Goal: Information Seeking & Learning: Learn about a topic

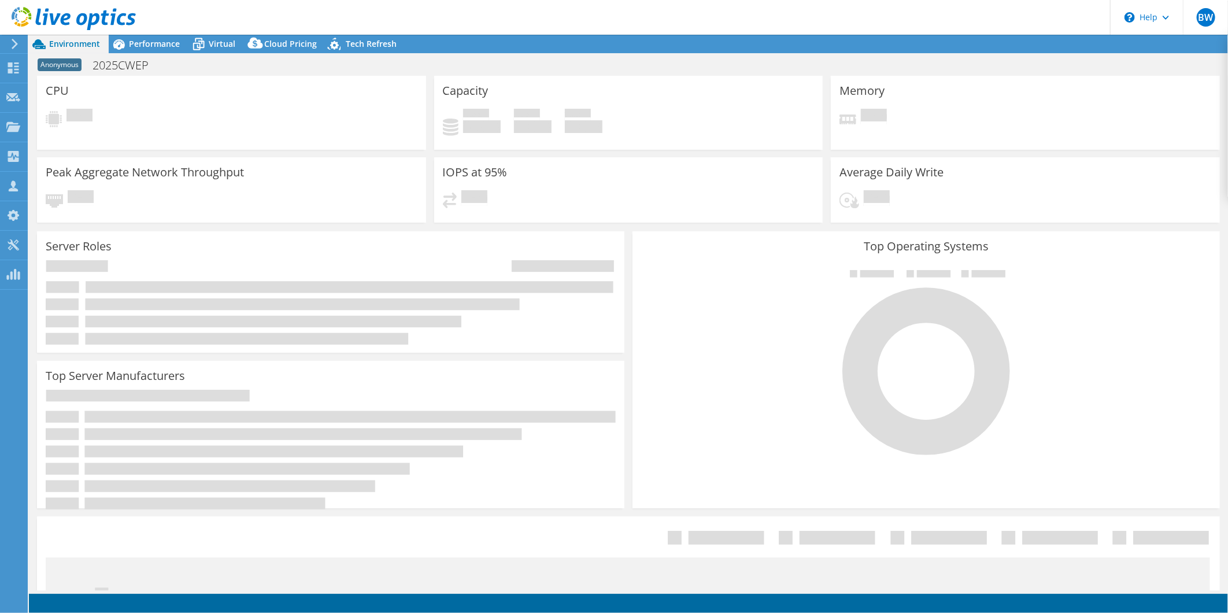
select select "USD"
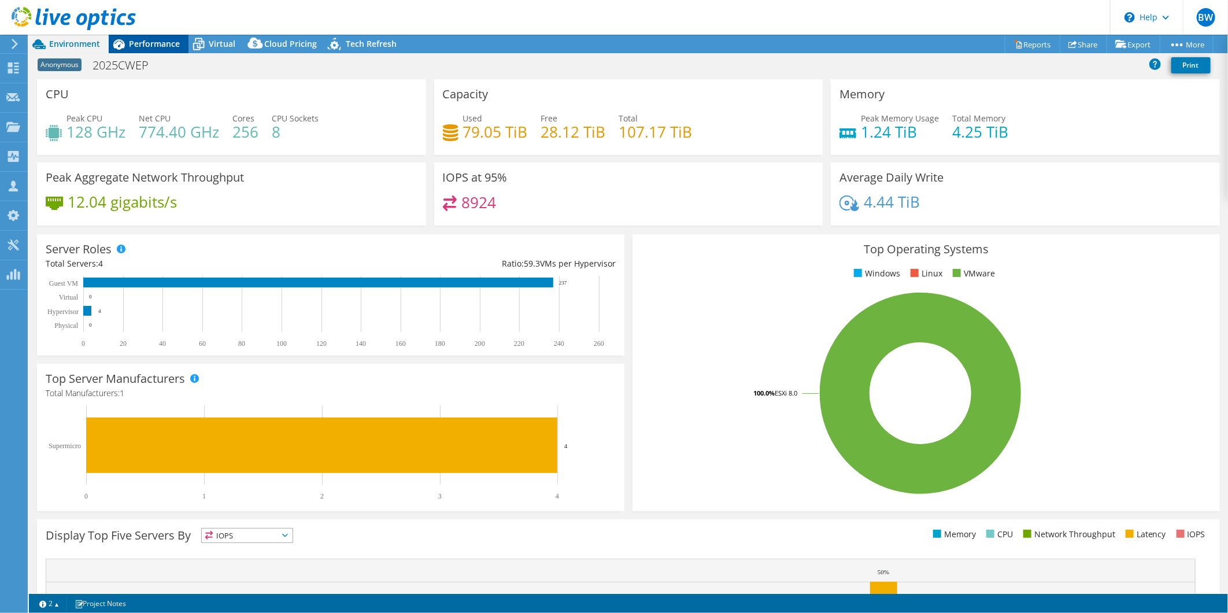
click at [159, 45] on span "Performance" at bounding box center [154, 43] width 51 height 11
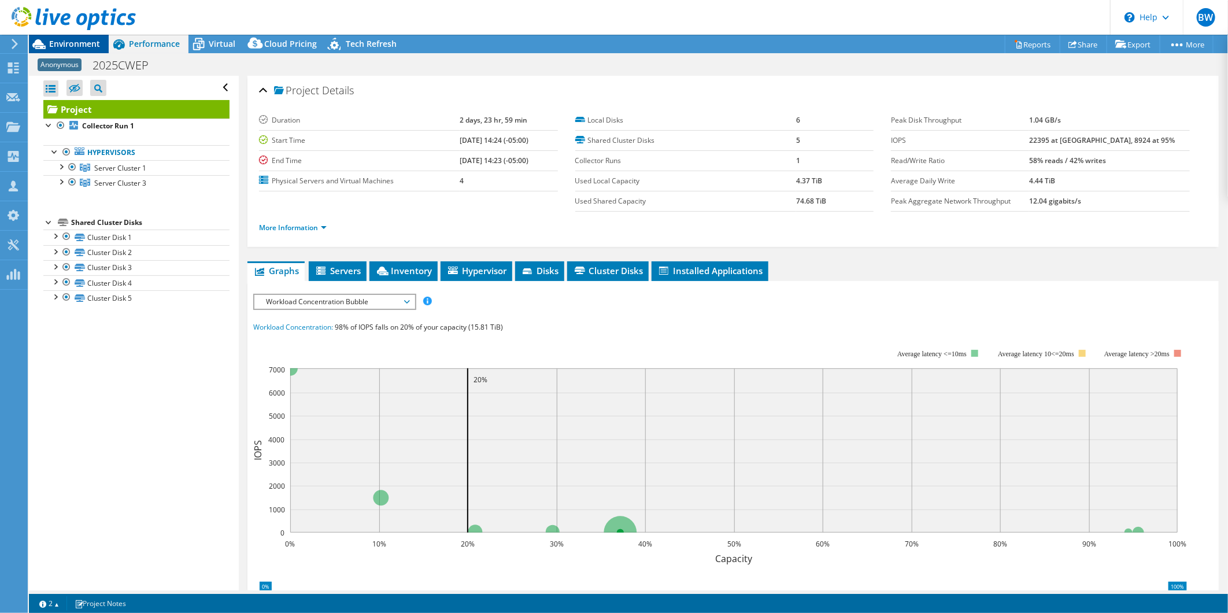
click at [76, 45] on span "Environment" at bounding box center [74, 43] width 51 height 11
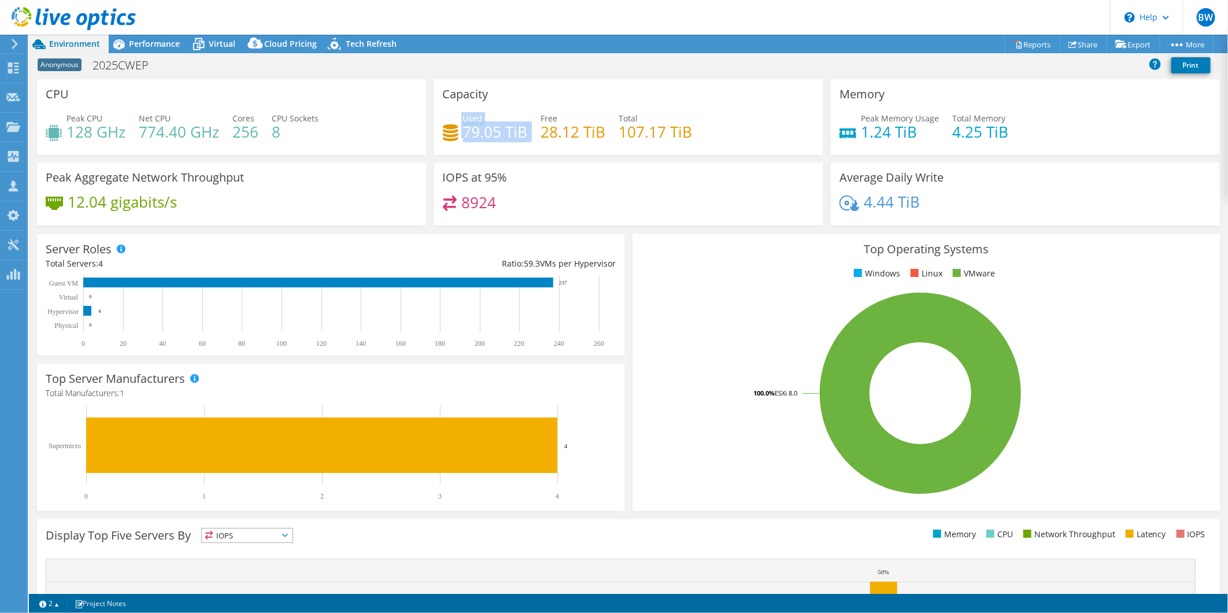
drag, startPoint x: 523, startPoint y: 131, endPoint x: 446, endPoint y: 127, distance: 77.0
click at [446, 127] on div "Used 79.05 TiB Free 28.12 TiB Total 107.17 TiB" at bounding box center [629, 131] width 372 height 38
drag, startPoint x: 446, startPoint y: 127, endPoint x: 547, endPoint y: 108, distance: 103.1
click at [547, 108] on div "Capacity Used 79.05 TiB Free 28.12 TiB Total 107.17 TiB" at bounding box center [628, 117] width 389 height 76
drag, startPoint x: 497, startPoint y: 206, endPoint x: 447, endPoint y: 198, distance: 50.5
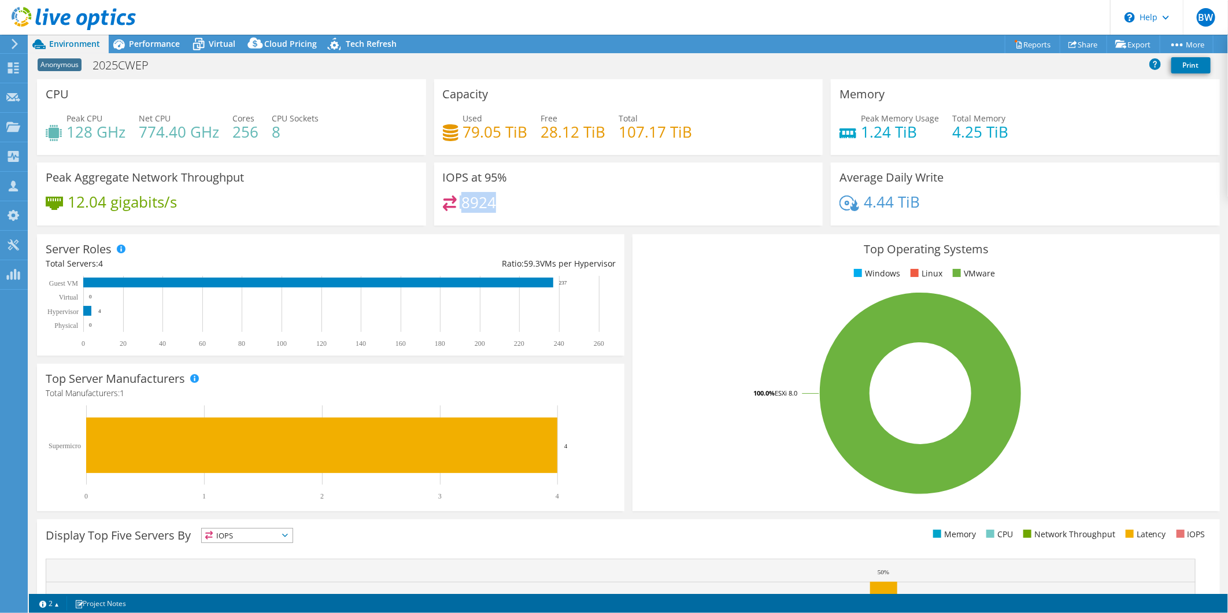
click at [447, 198] on div "8924" at bounding box center [629, 207] width 372 height 25
drag, startPoint x: 447, startPoint y: 198, endPoint x: 378, endPoint y: 192, distance: 70.2
click at [378, 193] on div "Peak Aggregate Network Throughput 12.04 gigabits/s" at bounding box center [231, 193] width 389 height 63
click at [157, 43] on span "Performance" at bounding box center [154, 43] width 51 height 11
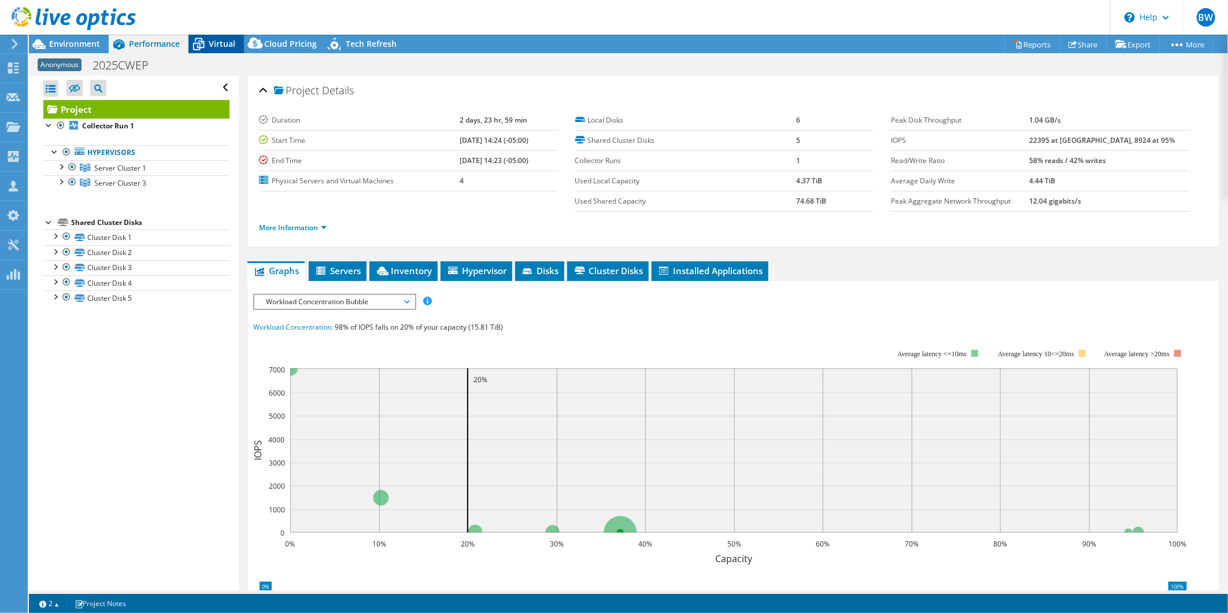
click at [209, 46] on span "Virtual" at bounding box center [222, 43] width 27 height 11
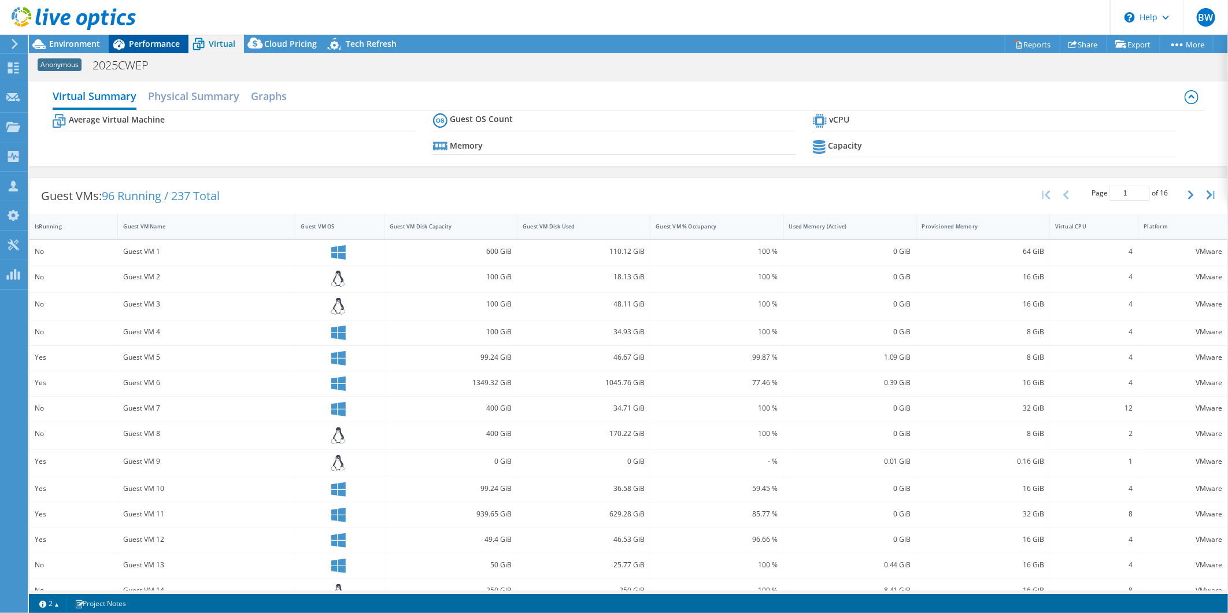
click at [158, 40] on span "Performance" at bounding box center [154, 43] width 51 height 11
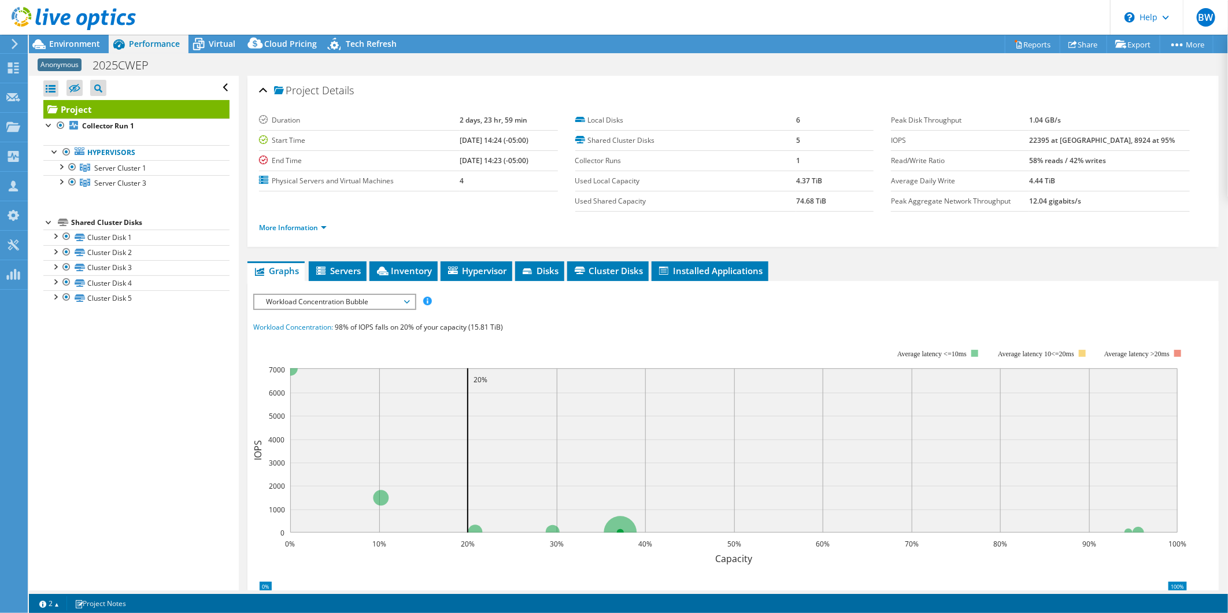
click at [398, 297] on span "Workload Concentration Bubble" at bounding box center [334, 302] width 149 height 14
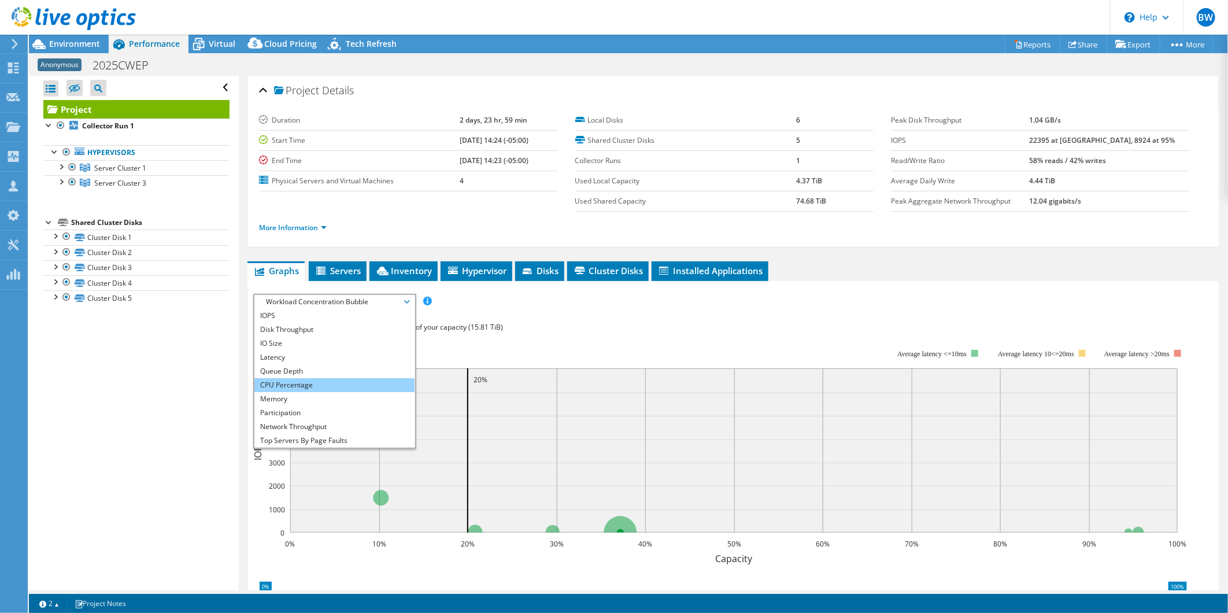
click at [315, 384] on li "CPU Percentage" at bounding box center [334, 385] width 160 height 14
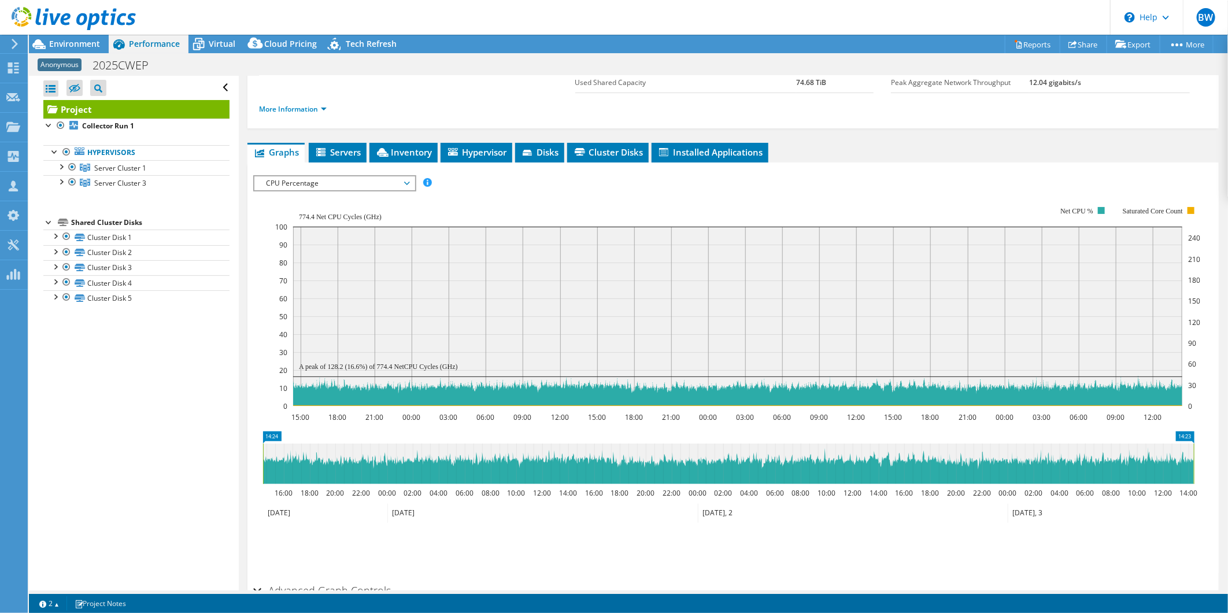
scroll to position [128, 0]
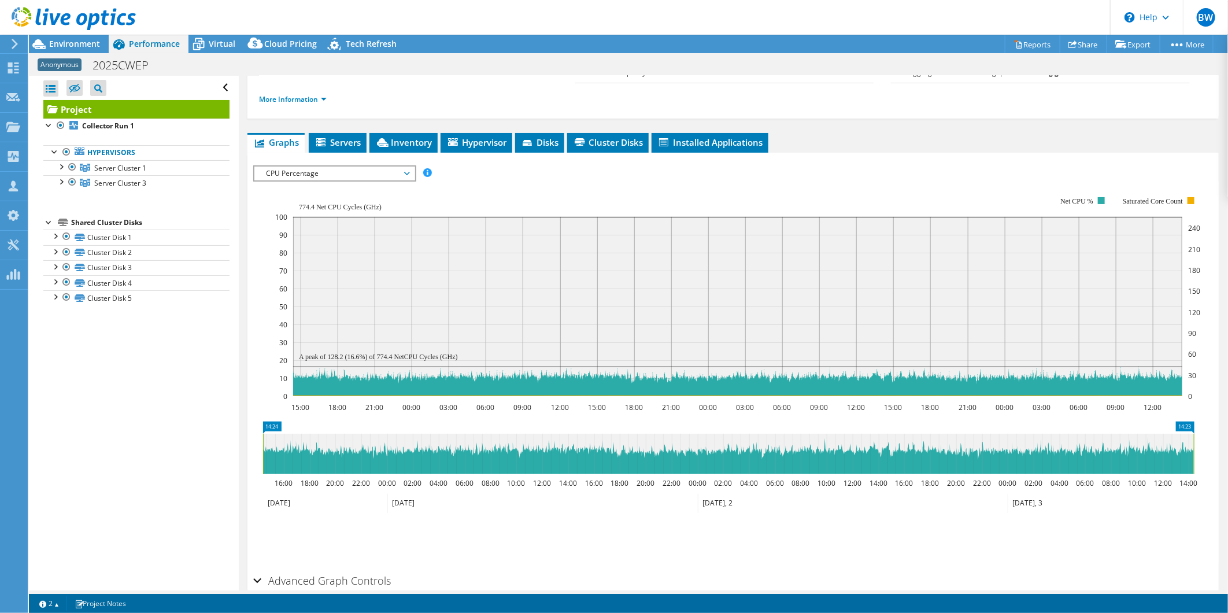
click at [406, 172] on span "CPU Percentage" at bounding box center [334, 173] width 149 height 14
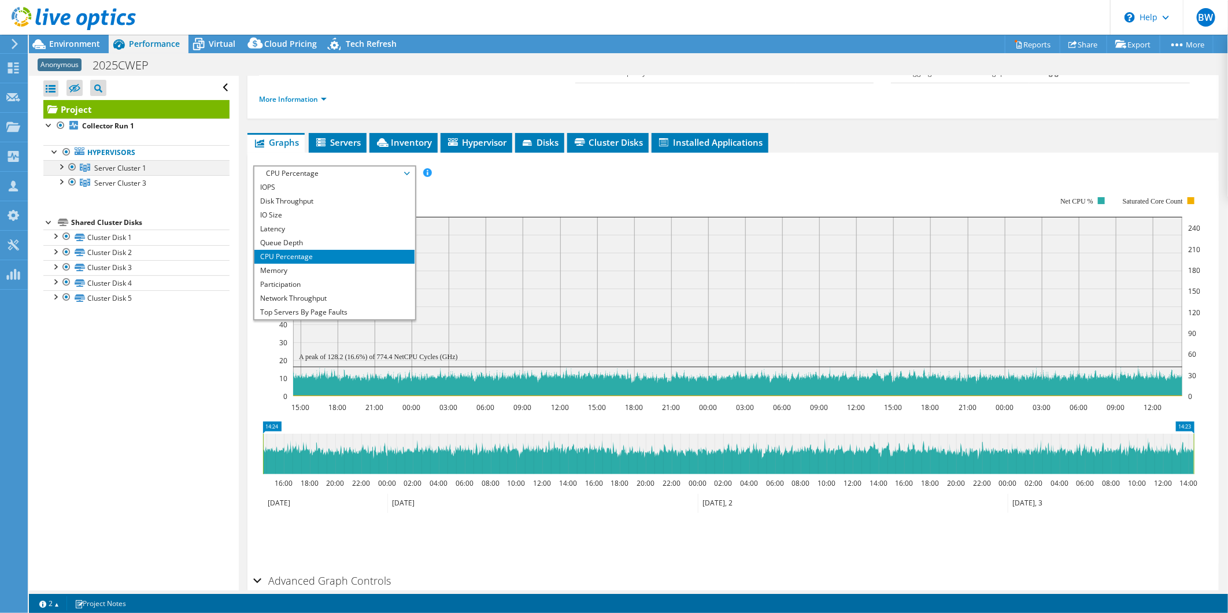
click at [62, 165] on div at bounding box center [61, 166] width 12 height 12
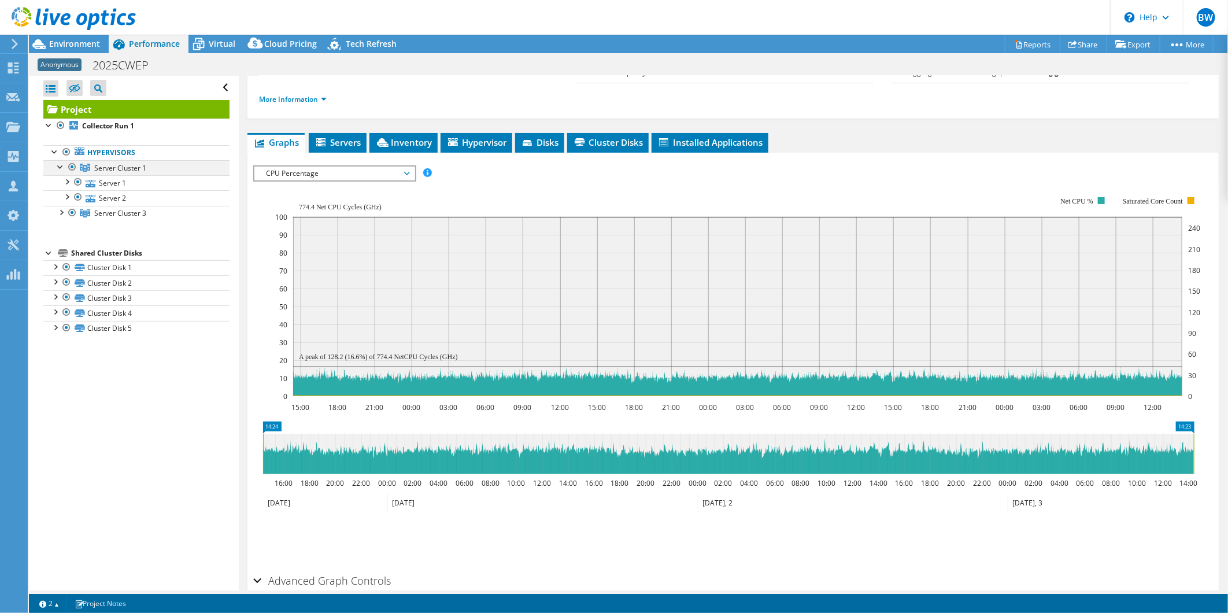
click at [62, 165] on div at bounding box center [61, 166] width 12 height 12
click at [65, 183] on div at bounding box center [61, 181] width 12 height 12
click at [61, 183] on div at bounding box center [61, 181] width 12 height 12
click at [513, 181] on rect at bounding box center [737, 296] width 925 height 231
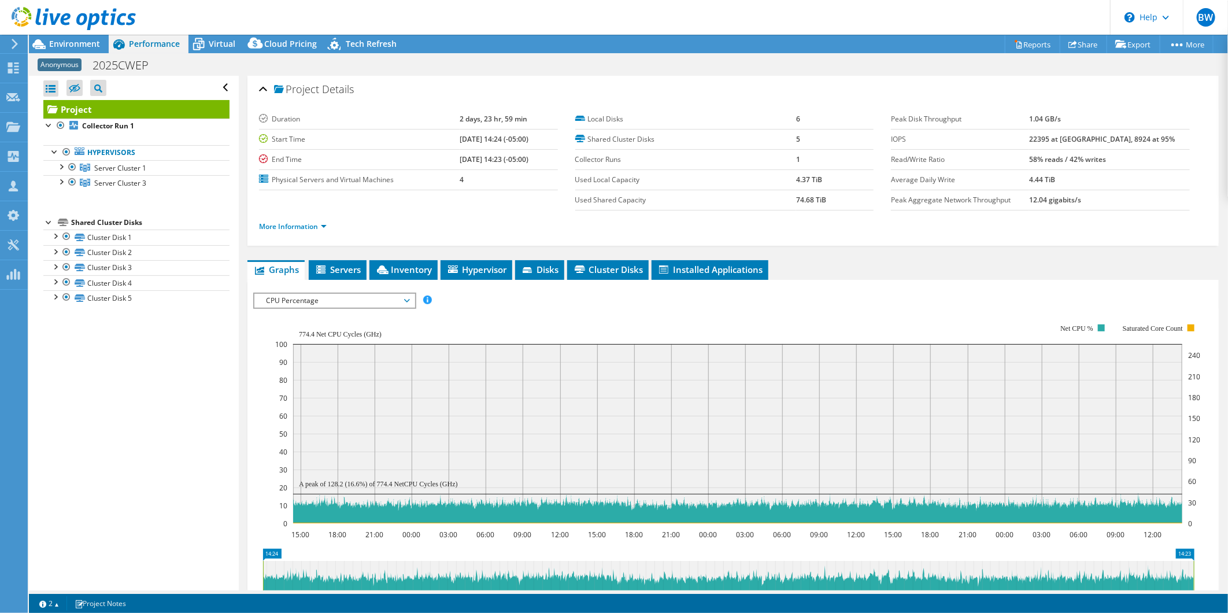
scroll to position [0, 0]
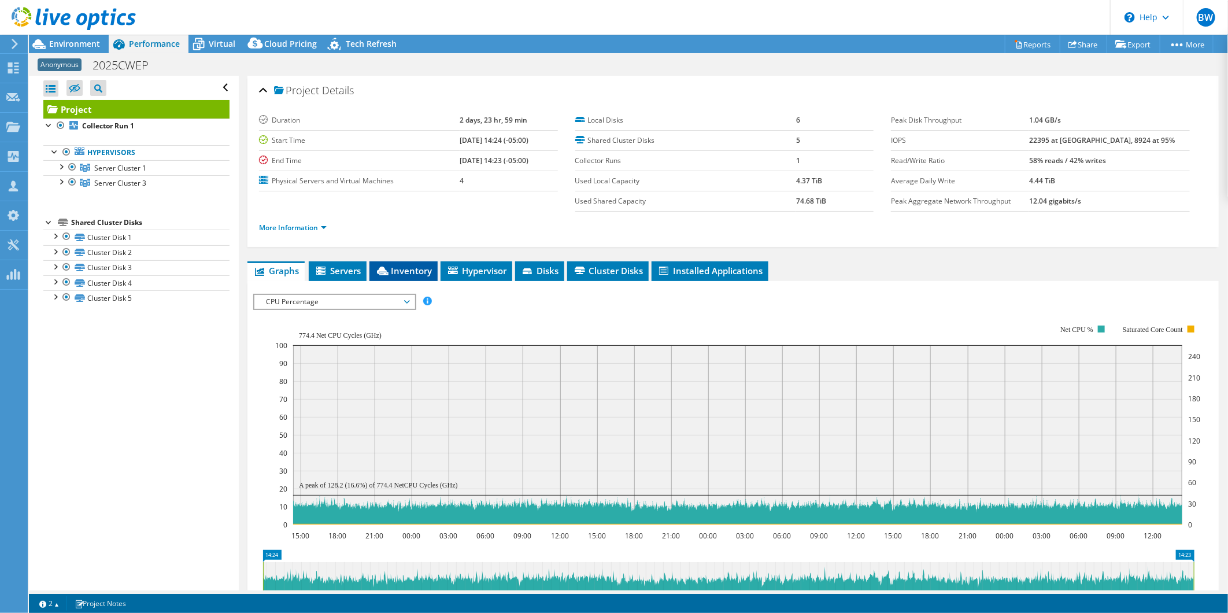
click at [421, 268] on span "Inventory" at bounding box center [403, 271] width 57 height 12
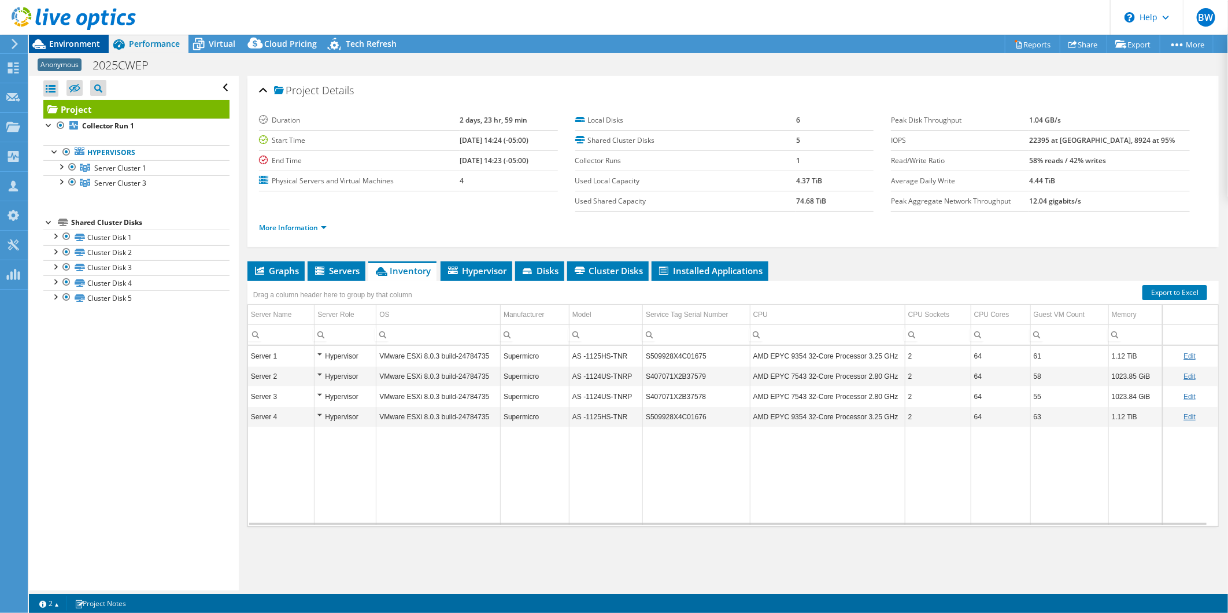
click at [82, 45] on span "Environment" at bounding box center [74, 43] width 51 height 11
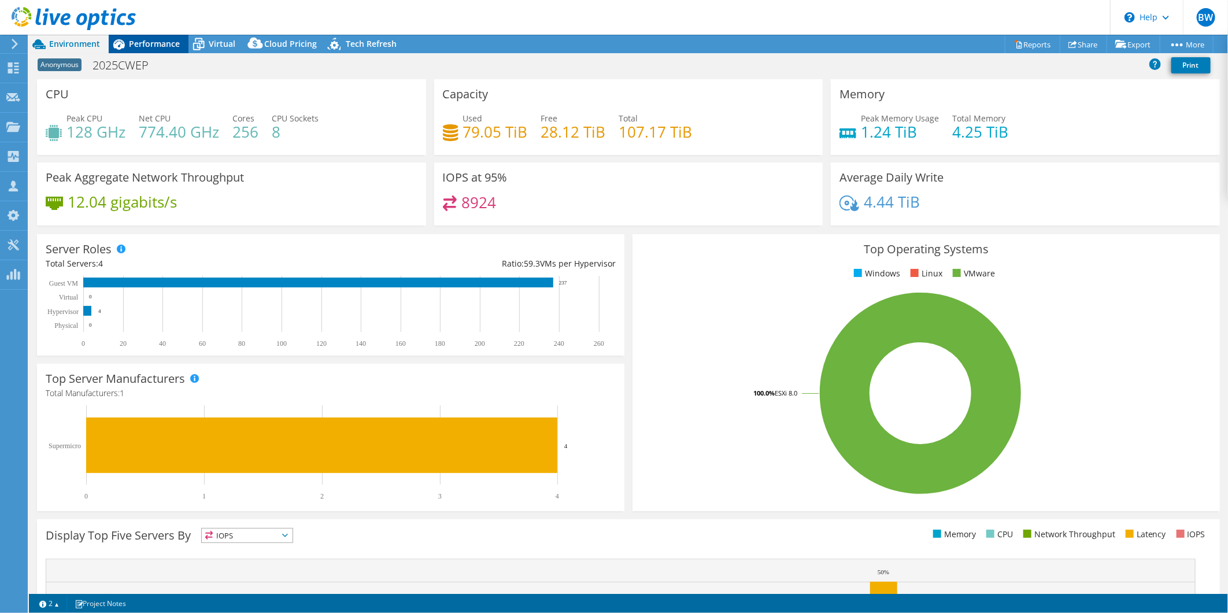
click at [163, 45] on span "Performance" at bounding box center [154, 43] width 51 height 11
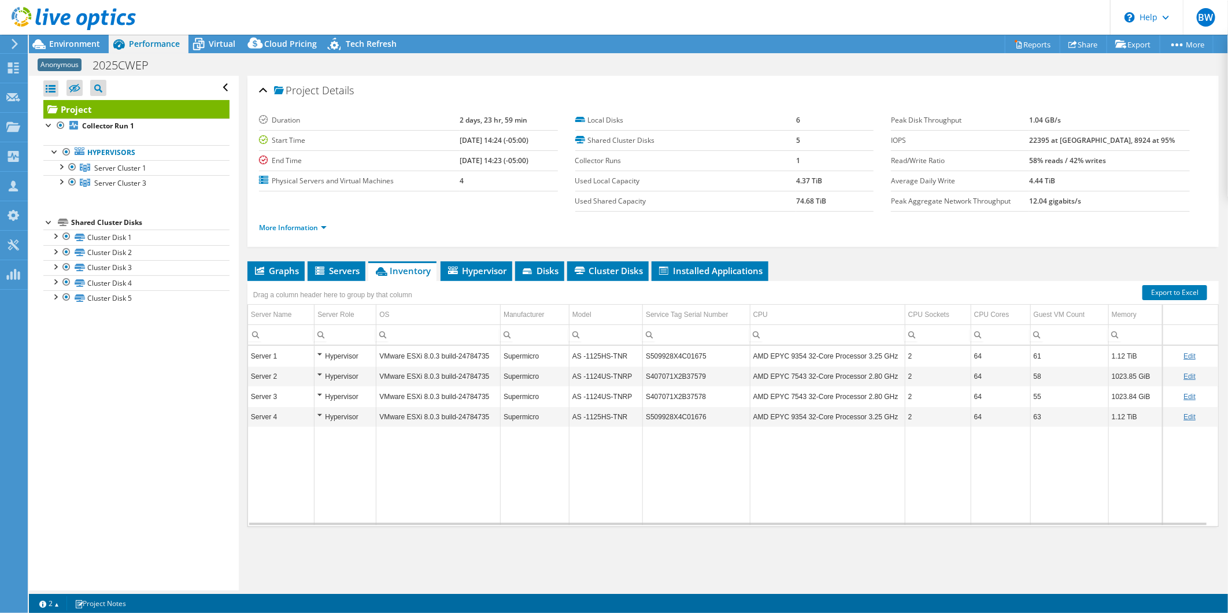
click at [65, 36] on div at bounding box center [68, 19] width 136 height 39
click at [76, 42] on span "Environment" at bounding box center [74, 43] width 51 height 11
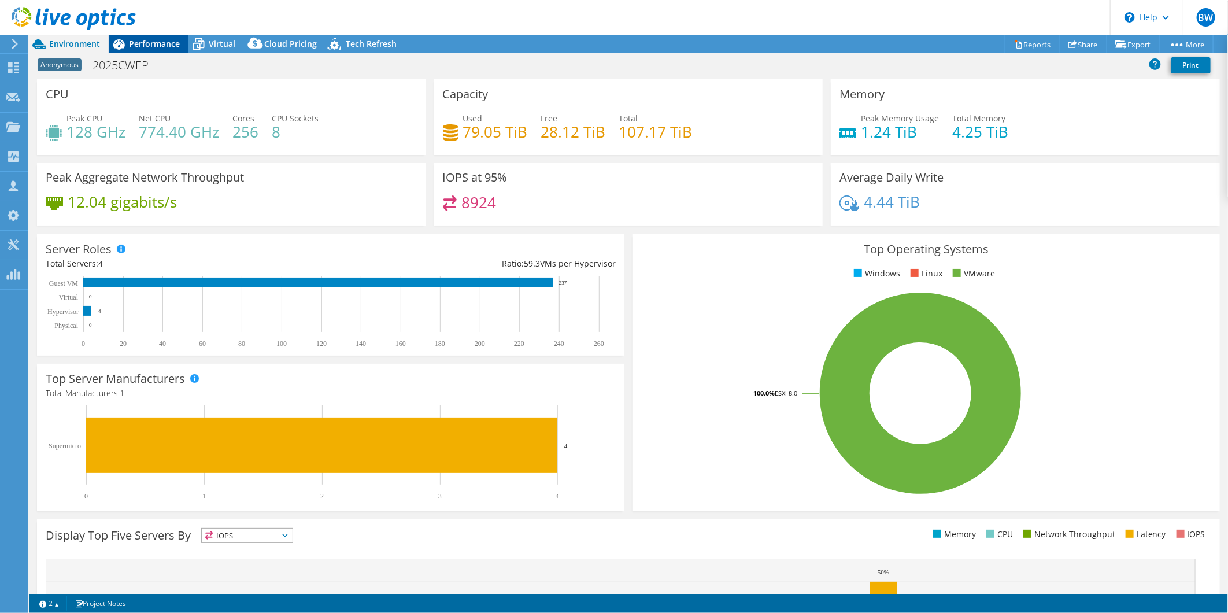
click at [151, 40] on span "Performance" at bounding box center [154, 43] width 51 height 11
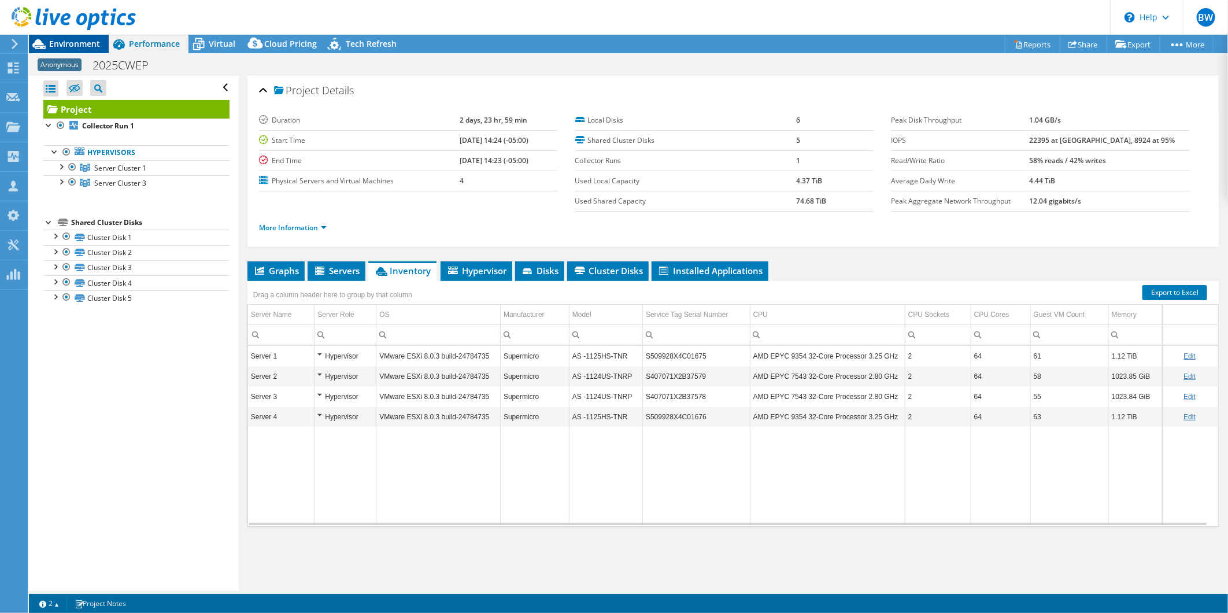
click at [73, 42] on span "Environment" at bounding box center [74, 43] width 51 height 11
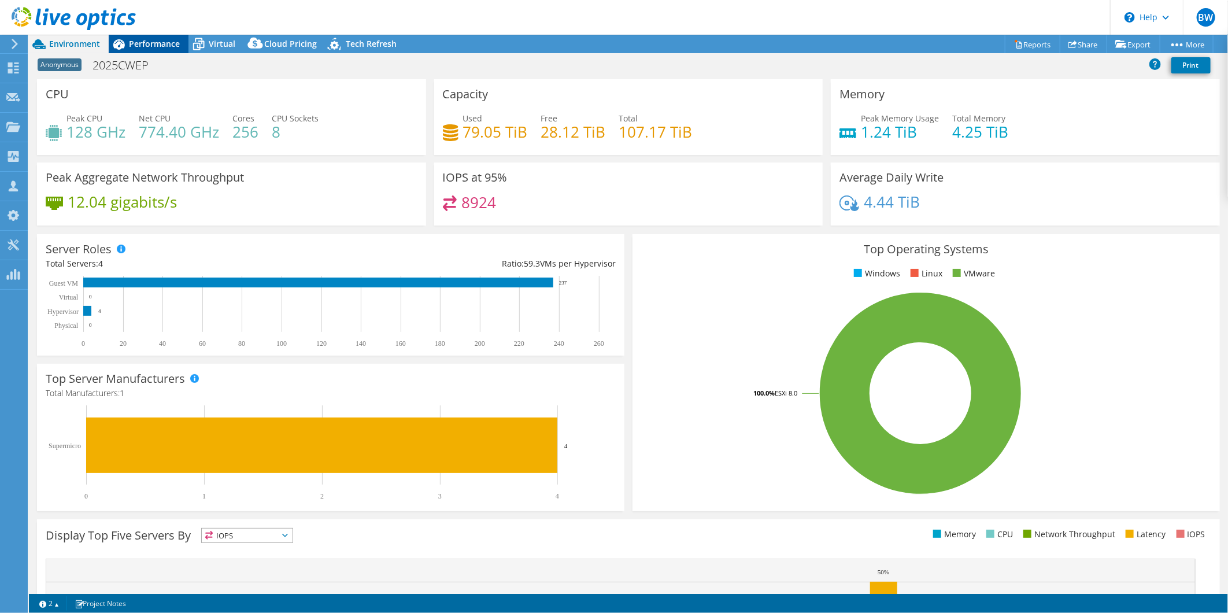
click at [142, 40] on span "Performance" at bounding box center [154, 43] width 51 height 11
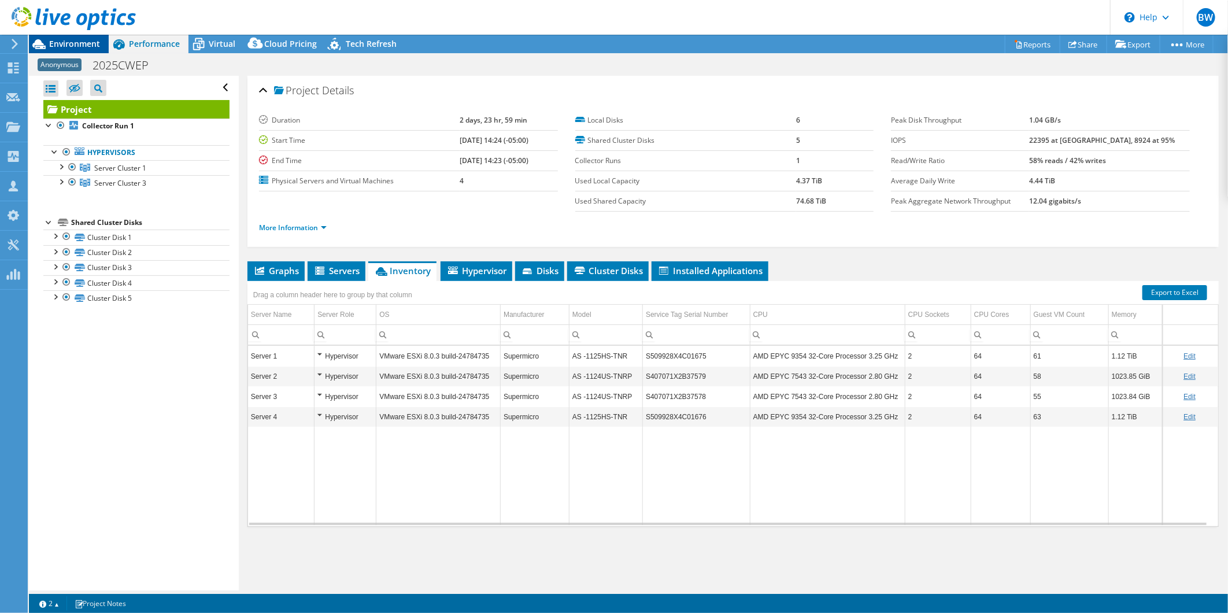
click at [66, 42] on span "Environment" at bounding box center [74, 43] width 51 height 11
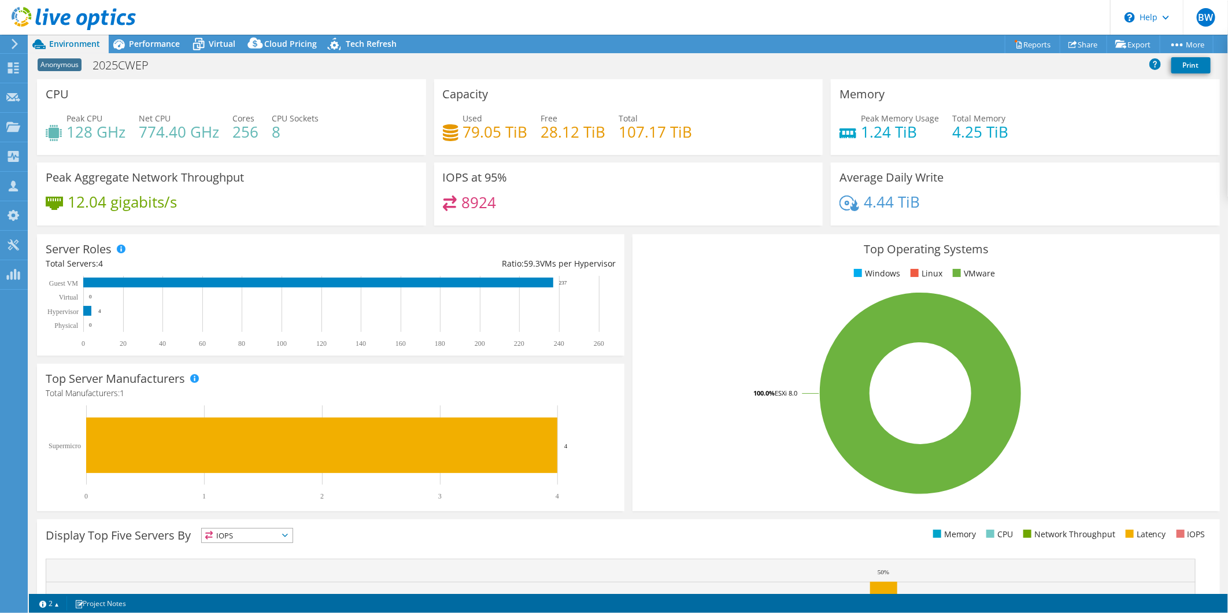
click at [59, 16] on use at bounding box center [74, 18] width 124 height 23
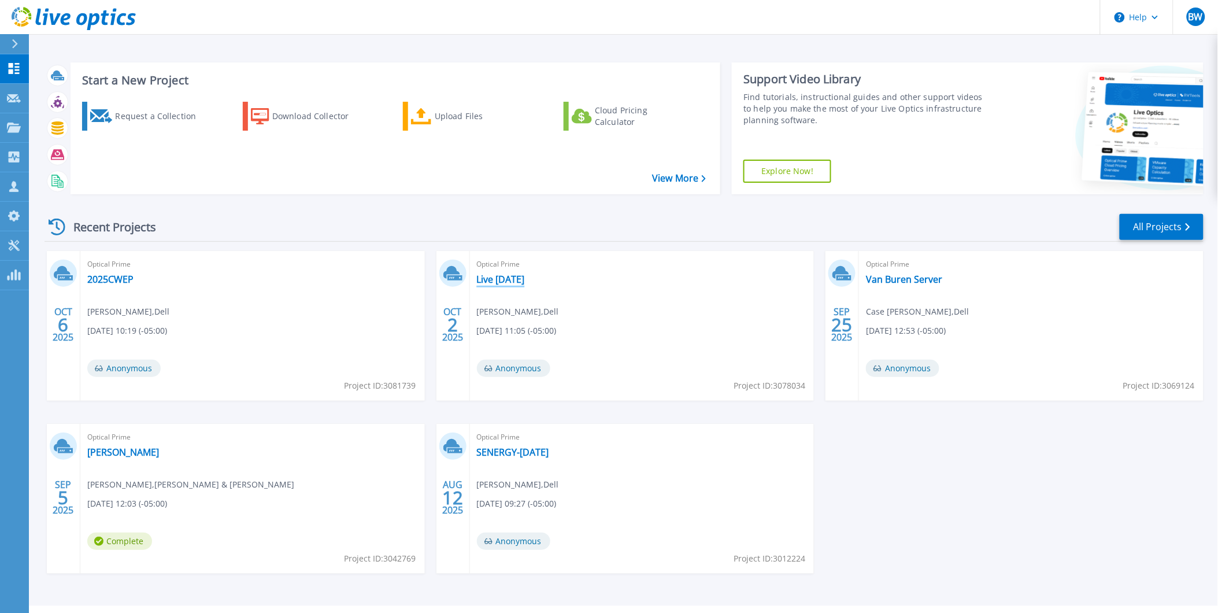
click at [506, 276] on link "Live 6-9-2025" at bounding box center [501, 279] width 48 height 12
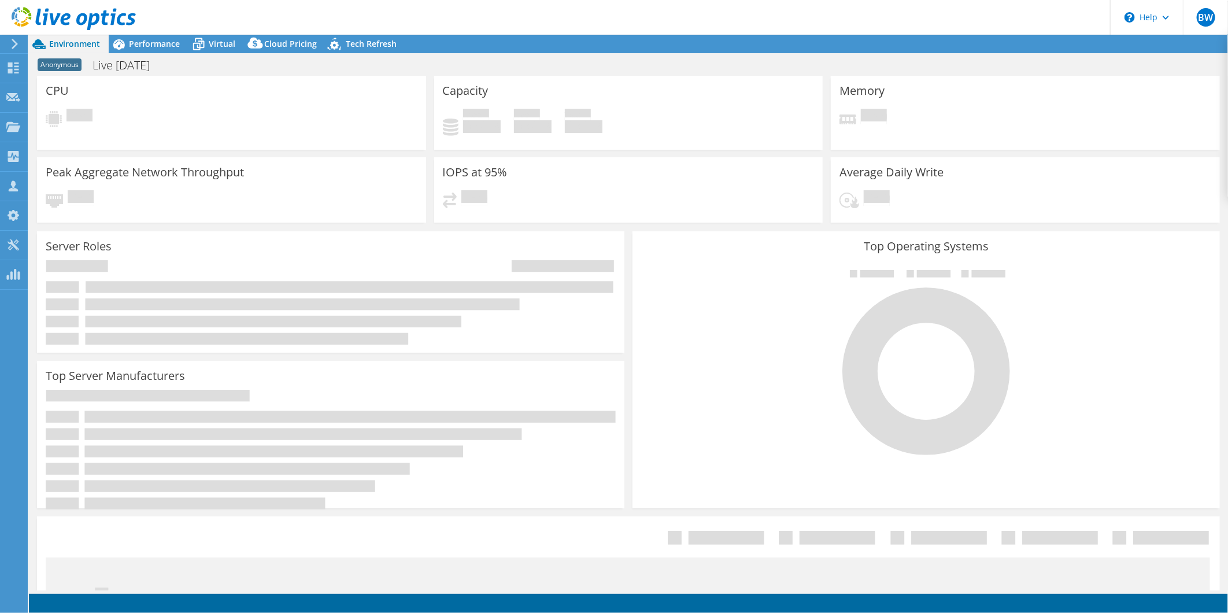
select select "USD"
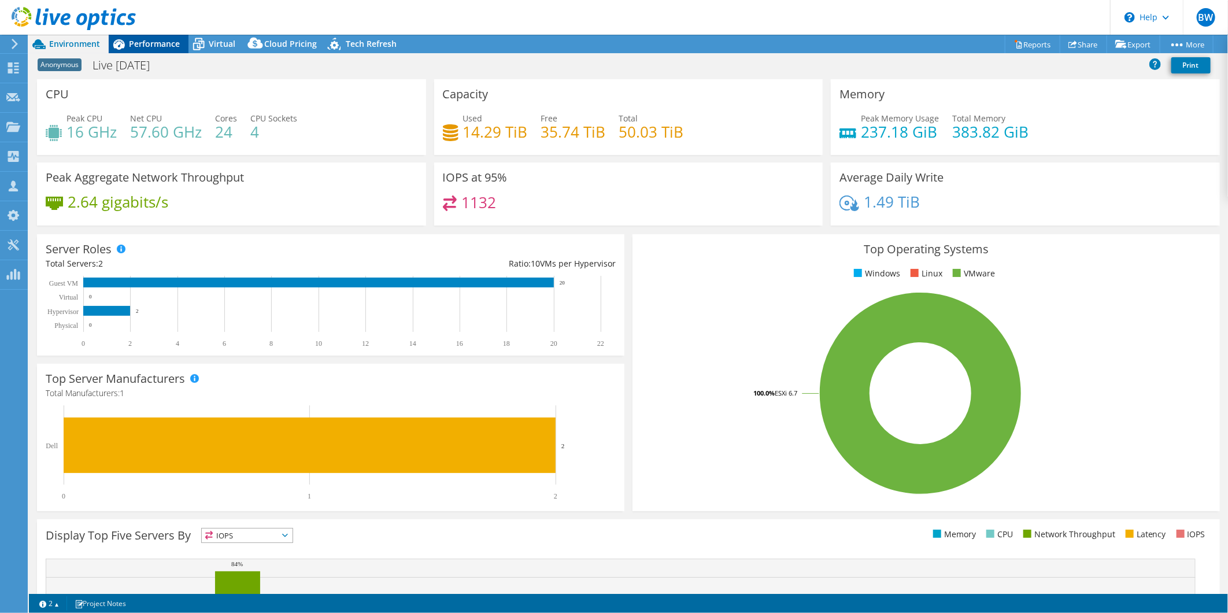
click at [165, 48] on span "Performance" at bounding box center [154, 43] width 51 height 11
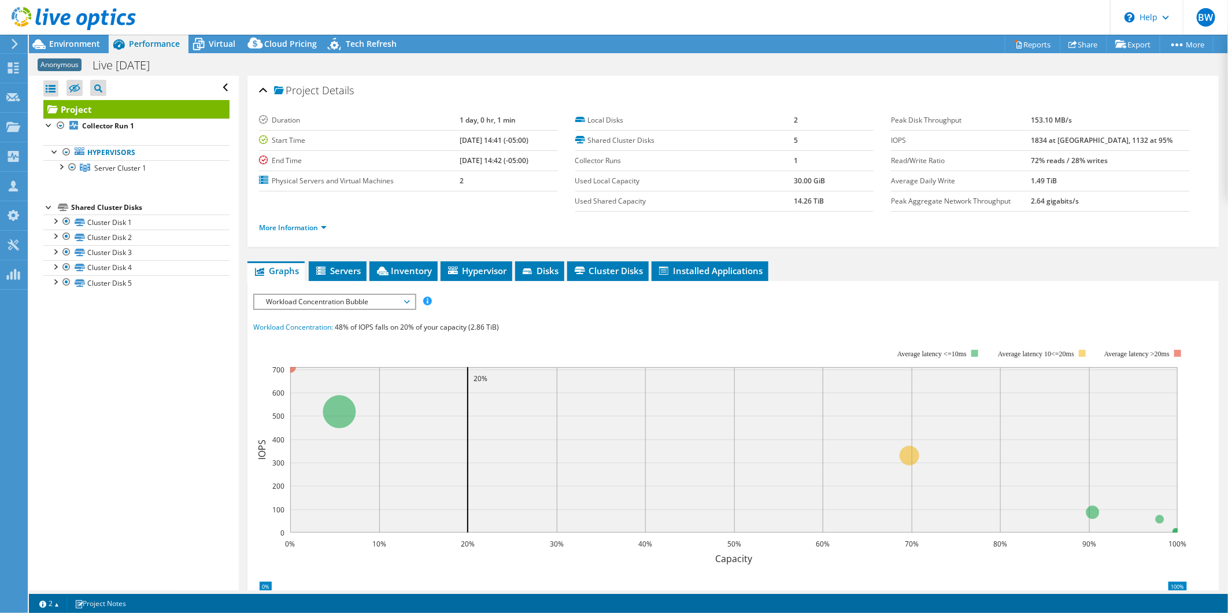
click at [409, 300] on icon at bounding box center [407, 301] width 6 height 3
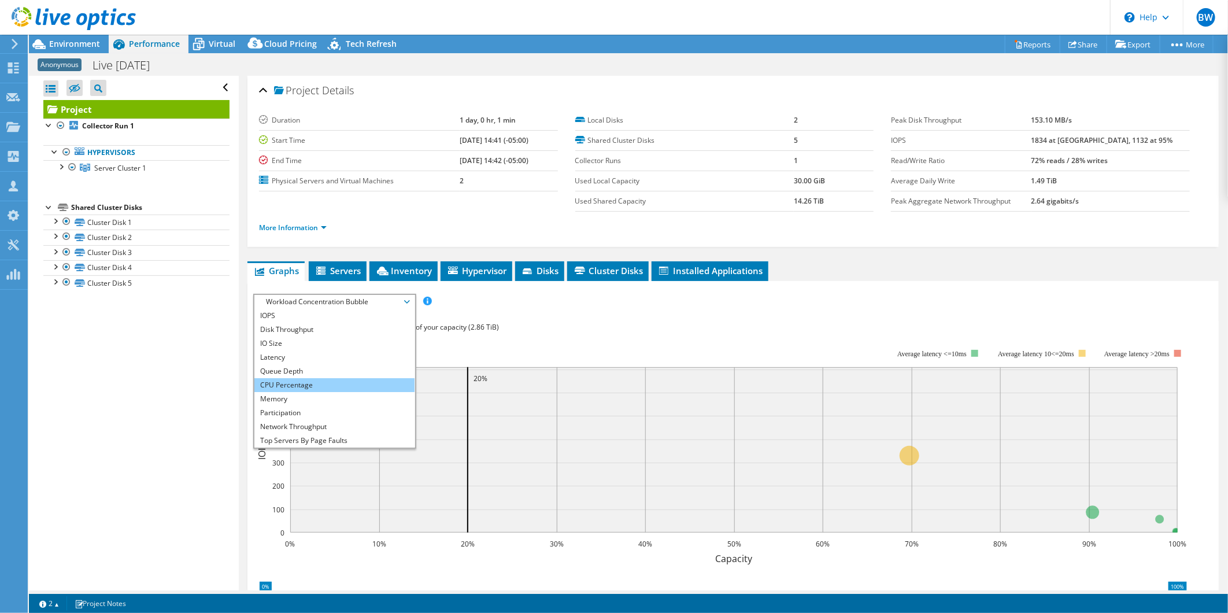
click at [342, 382] on li "CPU Percentage" at bounding box center [334, 385] width 160 height 14
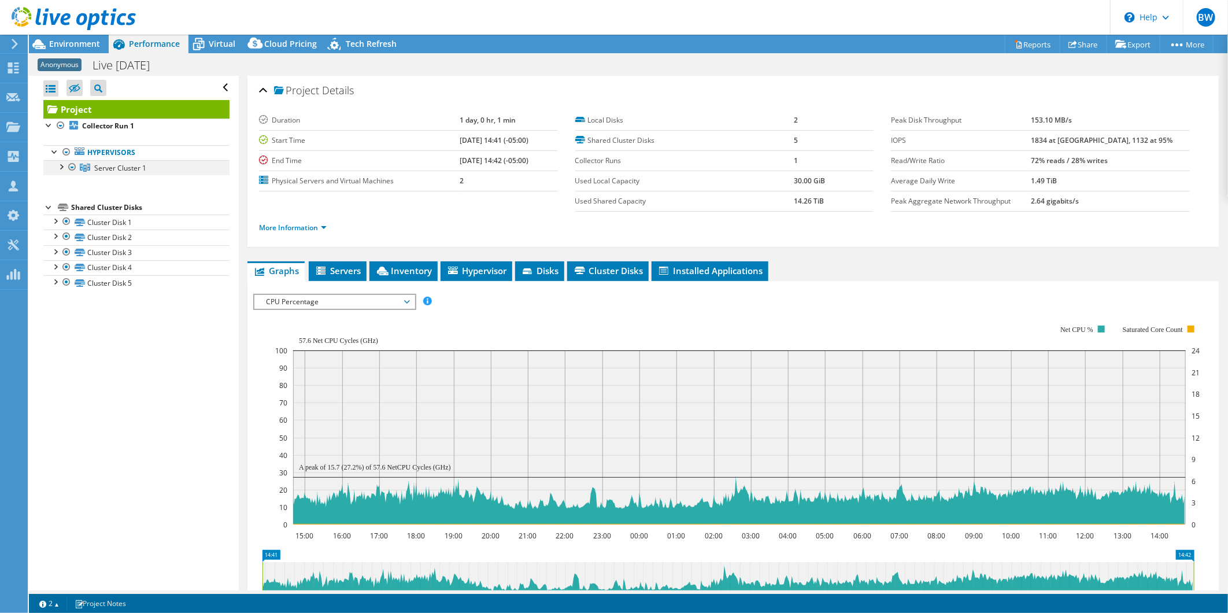
click at [60, 165] on div at bounding box center [61, 166] width 12 height 12
click at [534, 322] on rect at bounding box center [737, 424] width 925 height 231
click at [221, 38] on span "Virtual" at bounding box center [222, 43] width 27 height 11
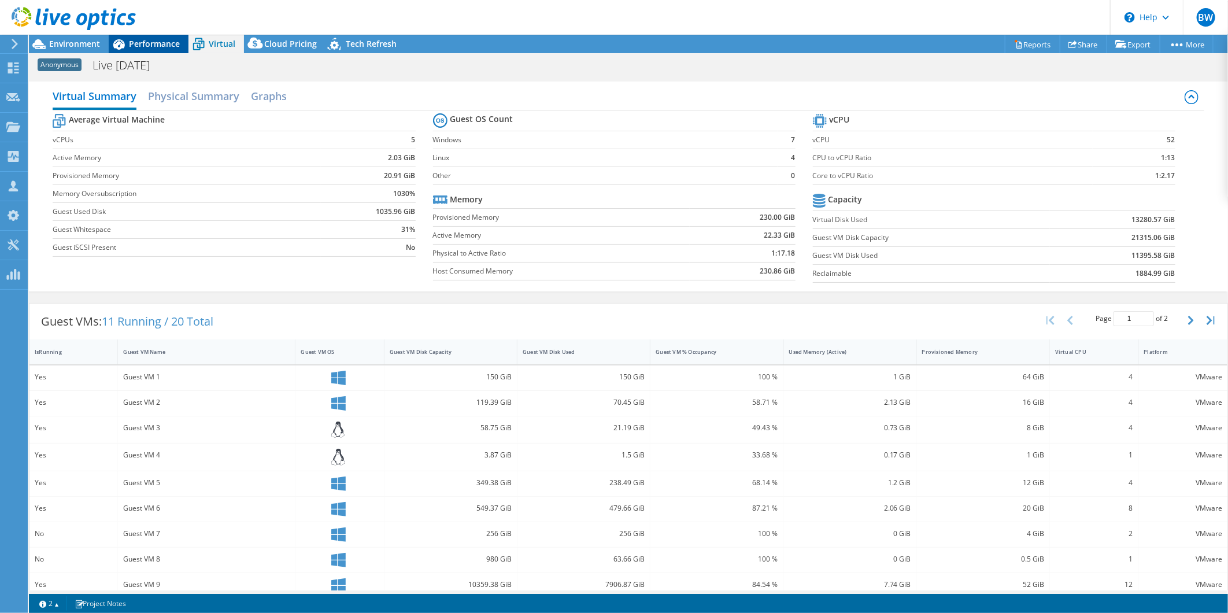
click at [165, 38] on span "Performance" at bounding box center [154, 43] width 51 height 11
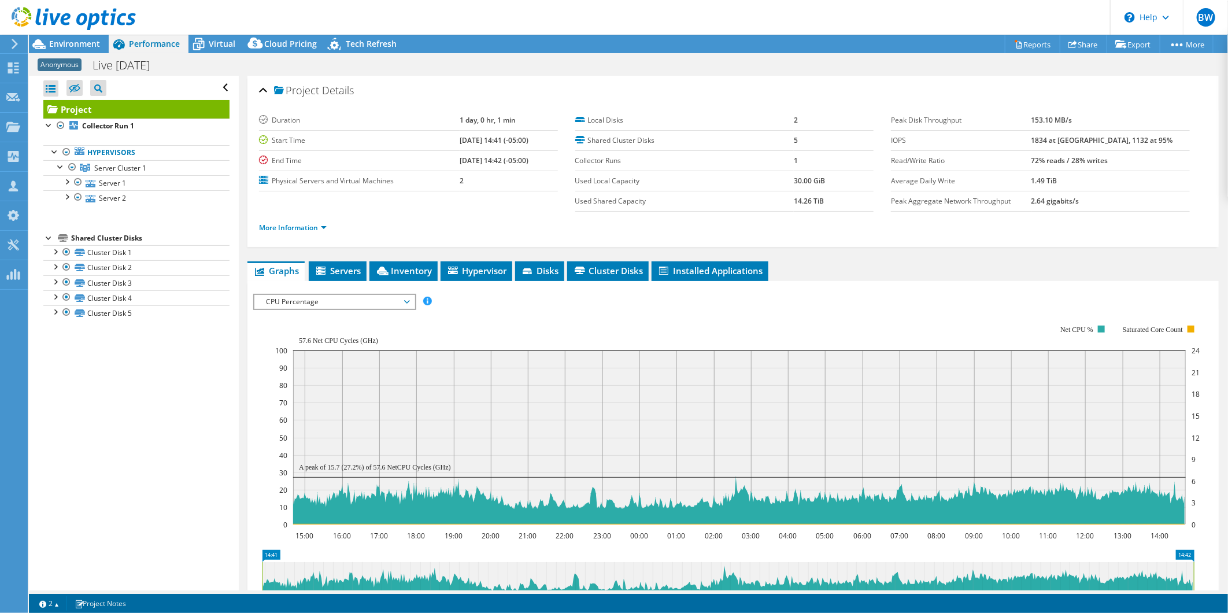
click at [91, 38] on div at bounding box center [68, 19] width 136 height 39
click at [88, 44] on span "Environment" at bounding box center [74, 43] width 51 height 11
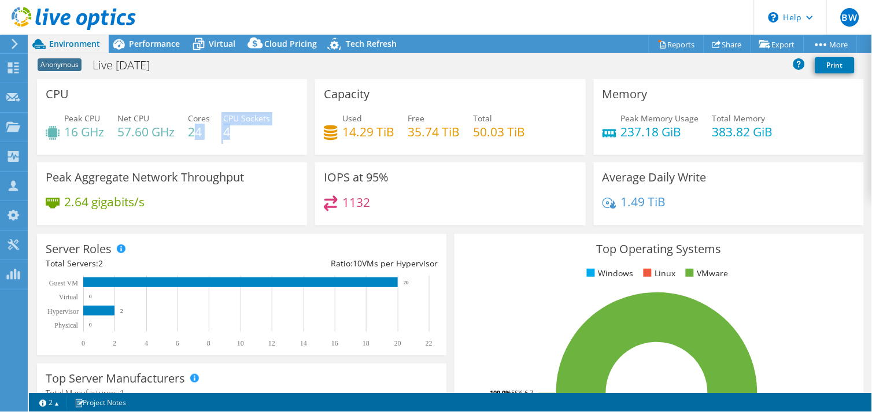
drag, startPoint x: 243, startPoint y: 132, endPoint x: 193, endPoint y: 135, distance: 51.0
click at [193, 135] on div "Peak CPU 16 GHz Net CPU 57.60 GHz Cores 24 CPU Sockets 4" at bounding box center [172, 131] width 253 height 38
drag, startPoint x: 193, startPoint y: 135, endPoint x: 337, endPoint y: 162, distance: 147.2
click at [337, 162] on div "IOPS at 95% 1132" at bounding box center [450, 193] width 270 height 63
click at [146, 42] on span "Performance" at bounding box center [154, 43] width 51 height 11
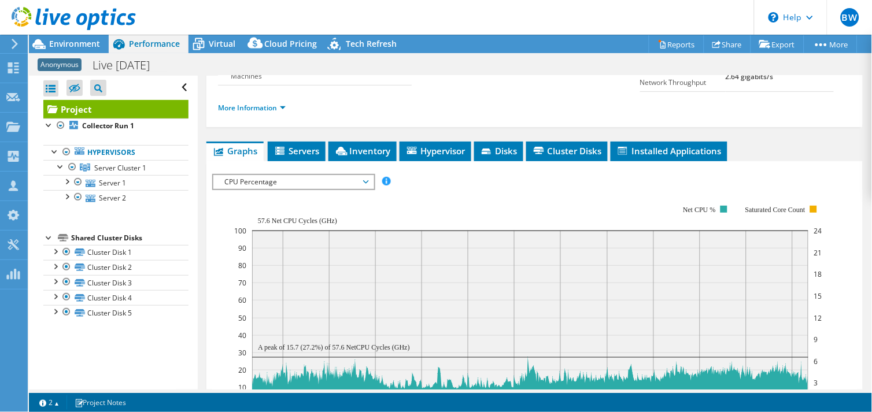
scroll to position [193, 0]
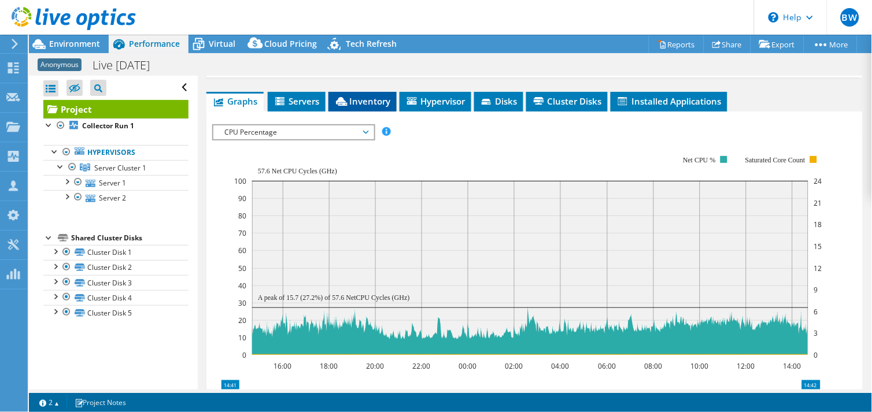
click at [366, 101] on span "Inventory" at bounding box center [362, 101] width 57 height 12
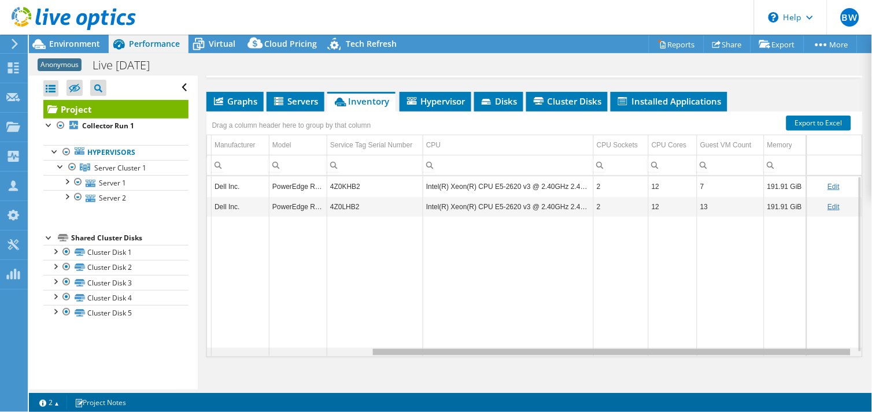
scroll to position [0, 0]
drag, startPoint x: 458, startPoint y: 353, endPoint x: 668, endPoint y: 342, distance: 210.1
click at [667, 347] on body "BW Channel Partner Bryant Williams bwilliams@prescriptive.solutions PRESCRIPTIV…" at bounding box center [436, 206] width 872 height 412
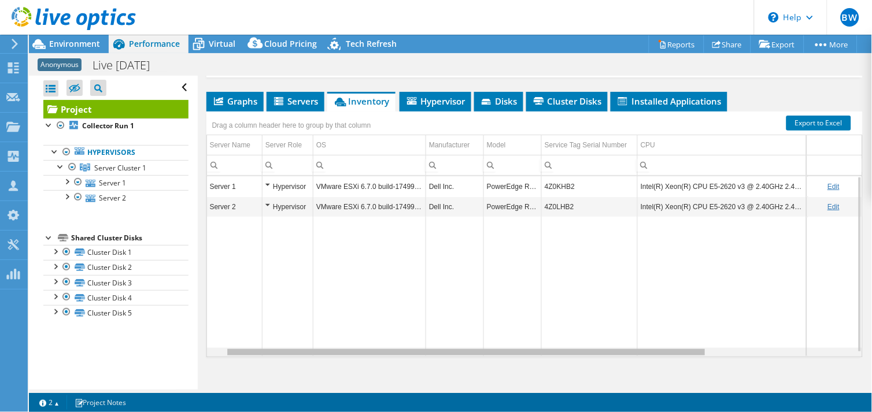
drag, startPoint x: 651, startPoint y: 350, endPoint x: 581, endPoint y: 314, distance: 78.6
click at [461, 353] on body "BW Channel Partner Bryant Williams bwilliams@prescriptive.solutions PRESCRIPTIV…" at bounding box center [436, 206] width 872 height 412
drag, startPoint x: 637, startPoint y: 351, endPoint x: 625, endPoint y: 357, distance: 13.7
click at [625, 357] on body "BW Channel Partner Bryant Williams bwilliams@prescriptive.solutions PRESCRIPTIV…" at bounding box center [436, 206] width 872 height 412
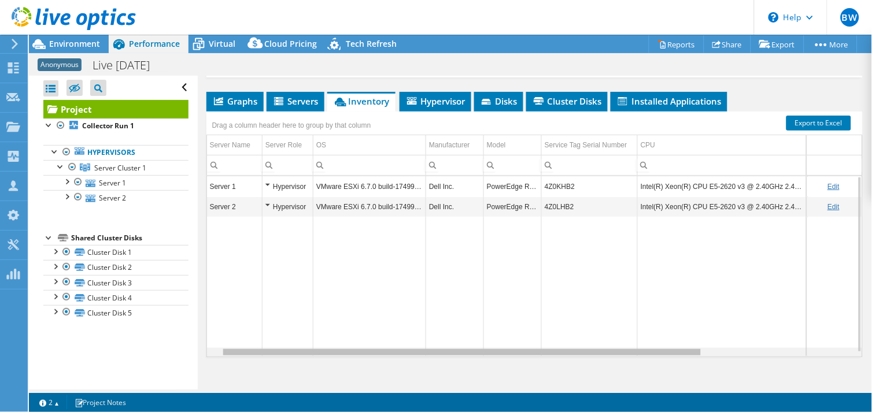
drag, startPoint x: 634, startPoint y: 351, endPoint x: 626, endPoint y: 347, distance: 8.8
click at [621, 349] on body "BW Channel Partner Bryant Williams bwilliams@prescriptive.solutions PRESCRIPTIV…" at bounding box center [436, 206] width 872 height 412
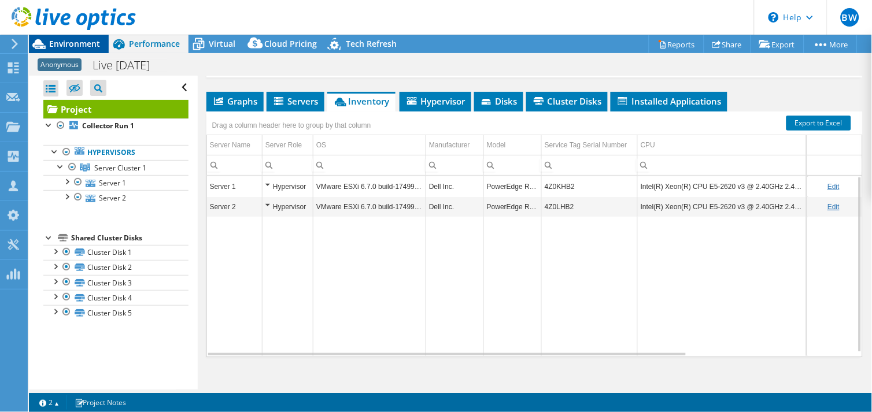
click at [75, 40] on span "Environment" at bounding box center [74, 43] width 51 height 11
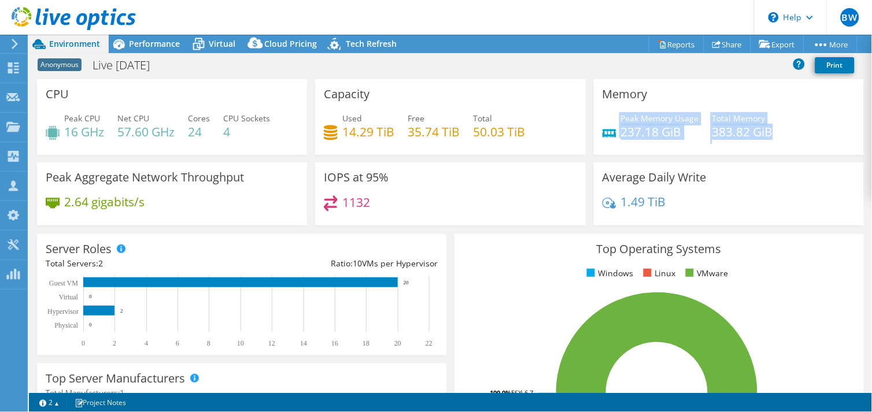
drag, startPoint x: 763, startPoint y: 134, endPoint x: 605, endPoint y: 117, distance: 158.7
click at [606, 117] on div "Peak Memory Usage 237.18 GiB Total Memory 383.82 GiB" at bounding box center [728, 131] width 253 height 38
drag, startPoint x: 605, startPoint y: 117, endPoint x: 572, endPoint y: 112, distance: 33.4
click at [576, 112] on div "Capacity Used 14.29 TiB Free 35.74 TiB Total 50.03 TiB" at bounding box center [450, 117] width 270 height 76
